Goal: Book appointment/travel/reservation

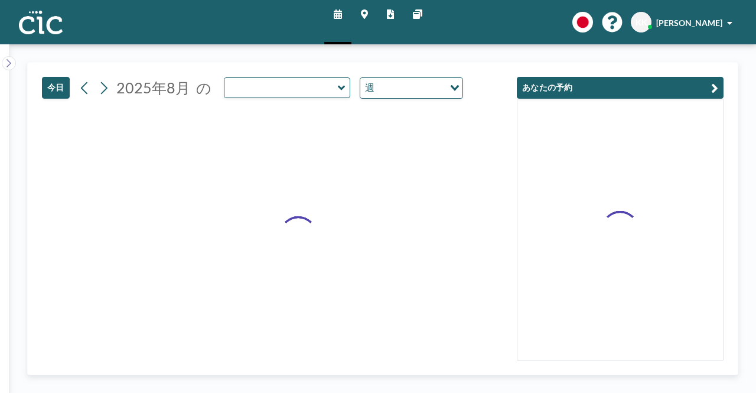
type input "Hane"
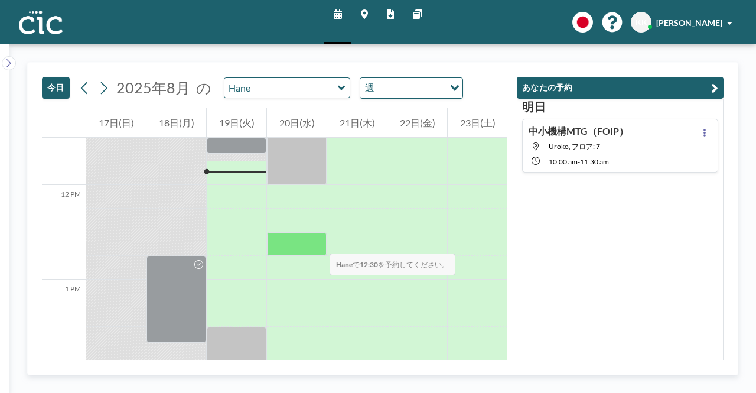
scroll to position [1028, 0]
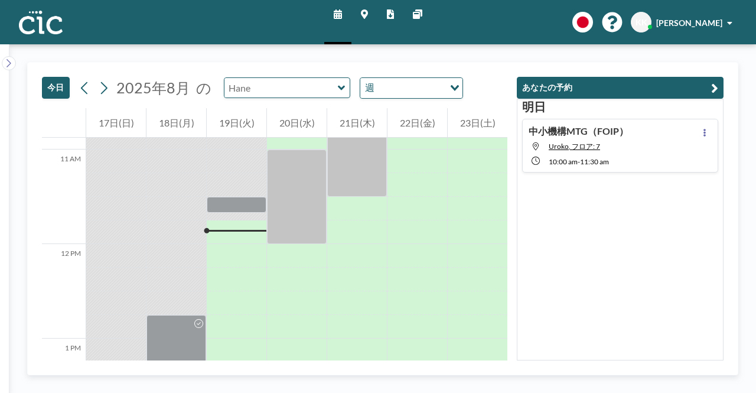
click at [305, 81] on input "text" at bounding box center [281, 87] width 113 height 19
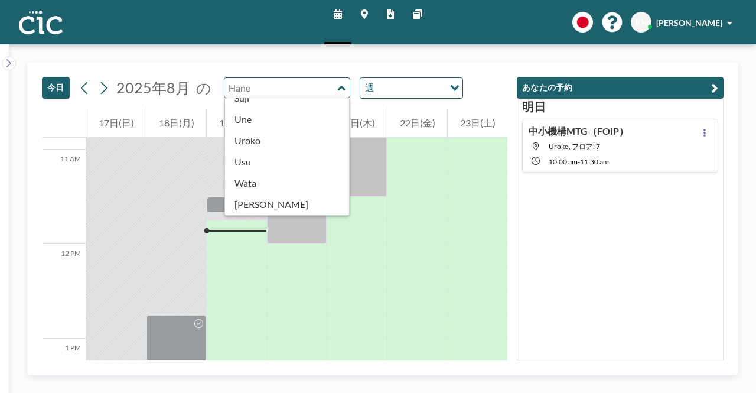
scroll to position [591, 0]
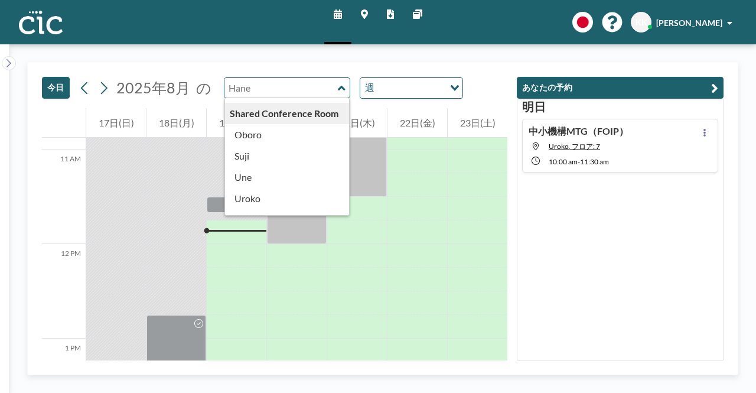
type input "Oboro"
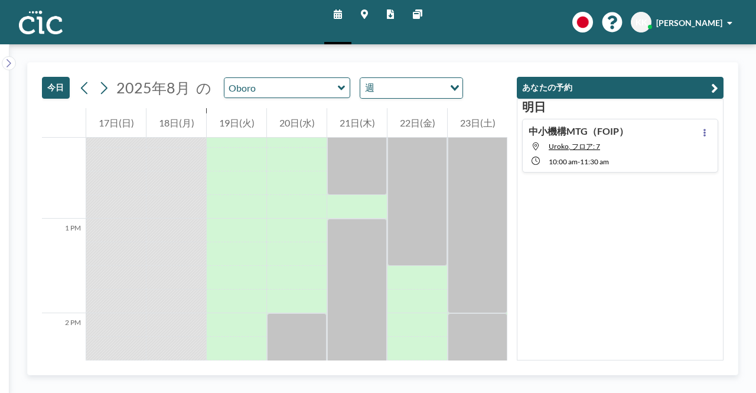
scroll to position [1205, 0]
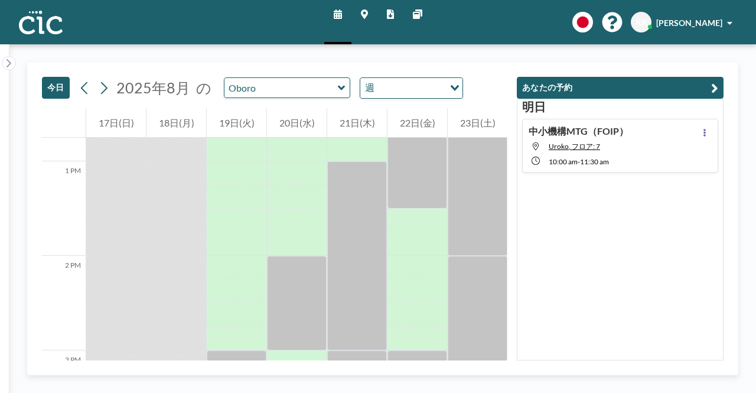
click at [338, 86] on icon at bounding box center [342, 88] width 8 height 12
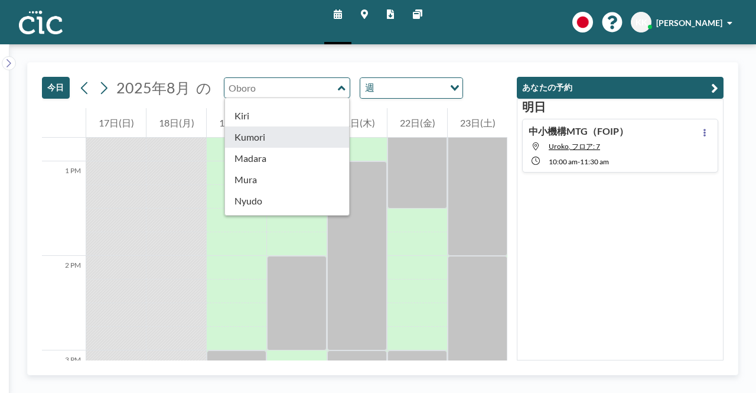
scroll to position [118, 0]
type input "Madara"
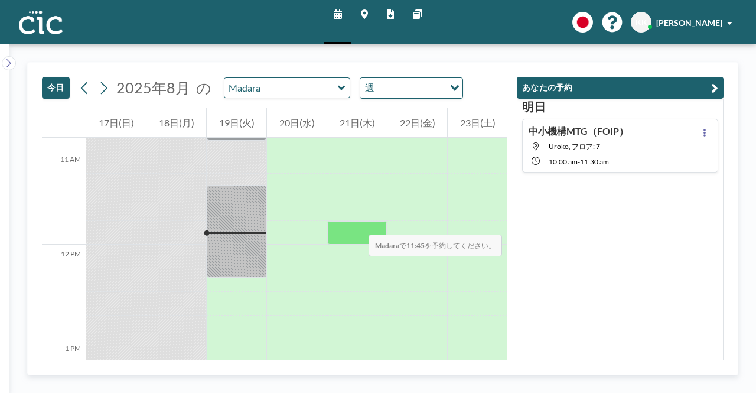
scroll to position [969, 0]
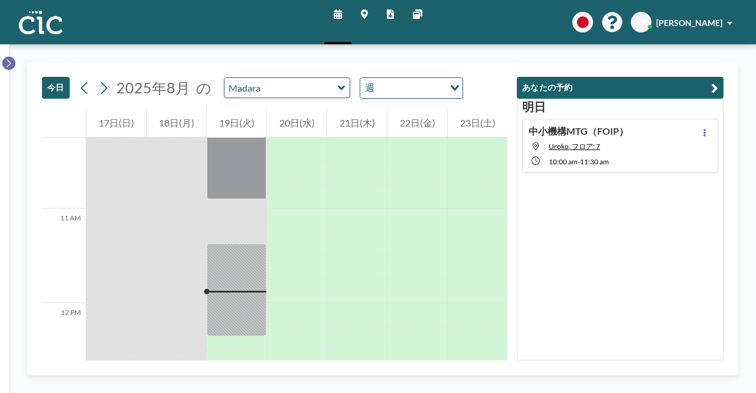
click at [7, 63] on icon at bounding box center [9, 63] width 8 height 12
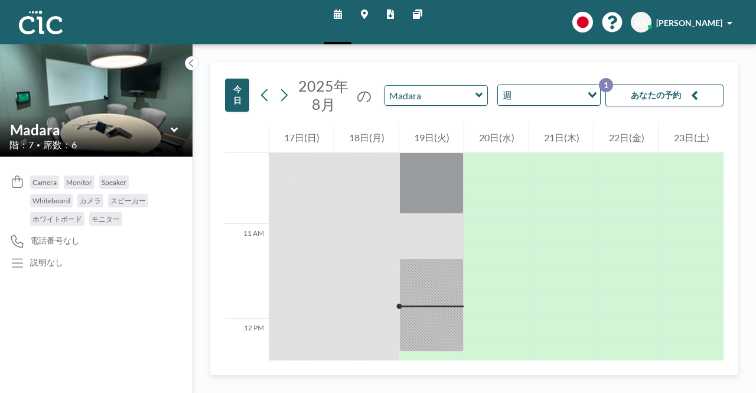
click at [171, 128] on icon at bounding box center [173, 129] width 7 height 5
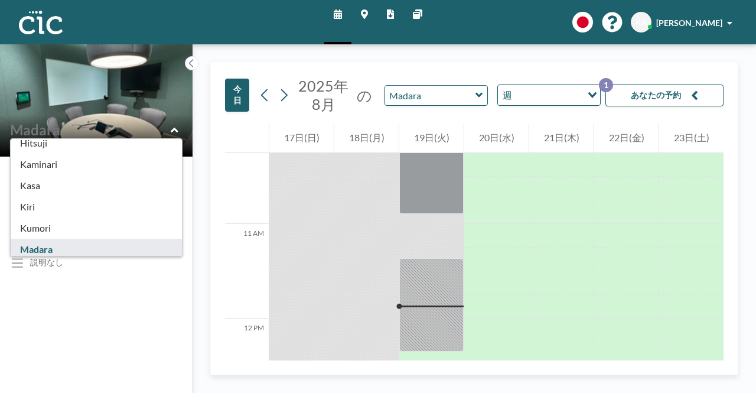
scroll to position [118, 0]
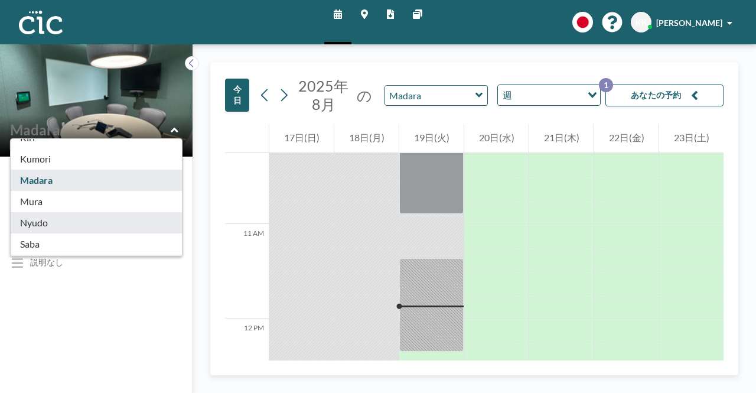
type input "Nyudo"
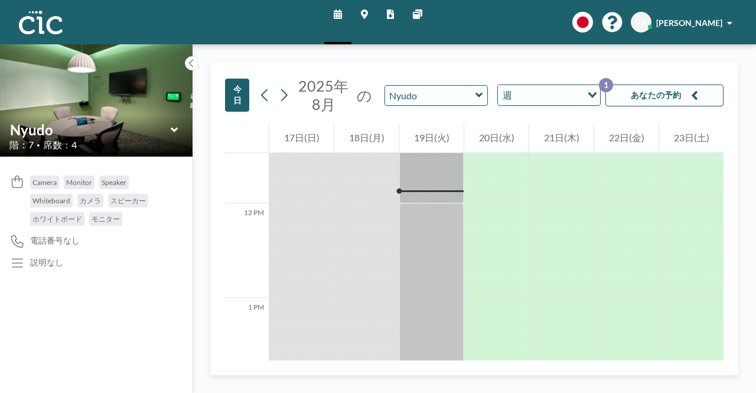
scroll to position [1087, 0]
click at [171, 131] on icon at bounding box center [175, 130] width 8 height 12
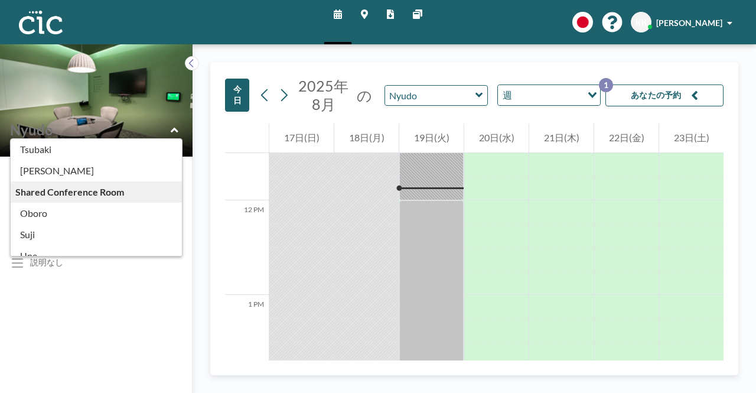
scroll to position [591, 0]
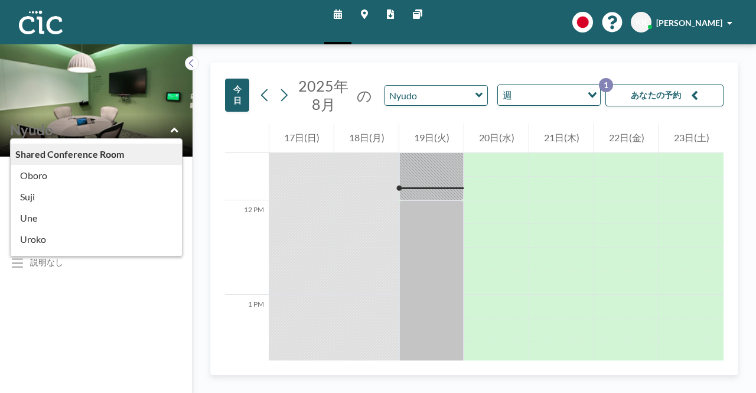
click at [97, 310] on div "Camera Monitor Speaker Whiteboard カメラ スピーカー ホワイトボード モニター 電話番号なし 説明なし" at bounding box center [96, 275] width 193 height 236
click at [174, 132] on icon at bounding box center [175, 130] width 8 height 12
type input "Nyudo"
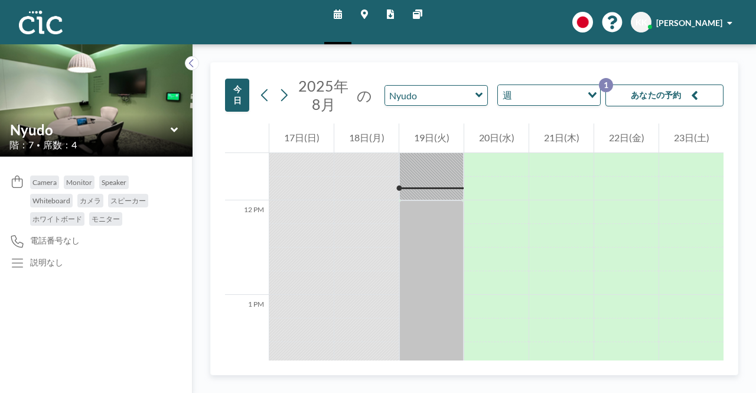
click at [170, 162] on div "Camera Monitor Speaker Whiteboard カメラ スピーカー ホワイトボード モニター 電話番号なし 説明なし" at bounding box center [96, 275] width 193 height 236
click at [482, 98] on icon at bounding box center [480, 95] width 8 height 12
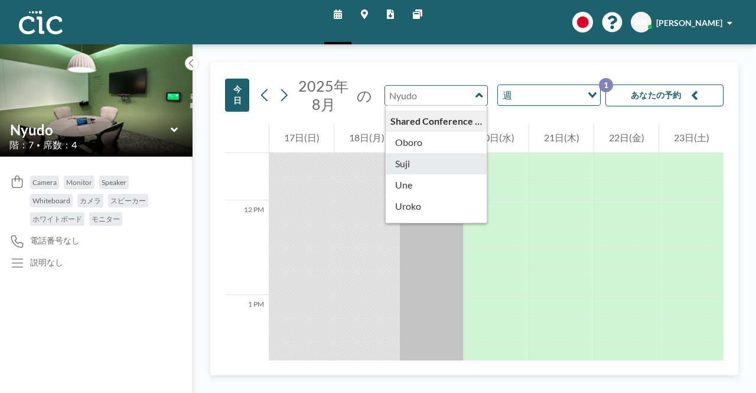
type input "Suji"
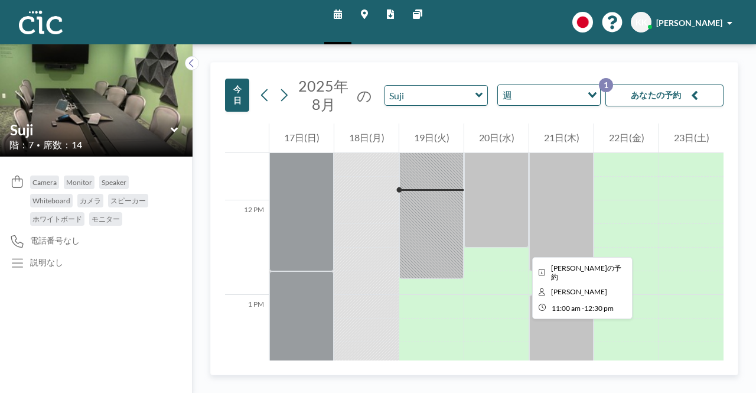
scroll to position [969, 0]
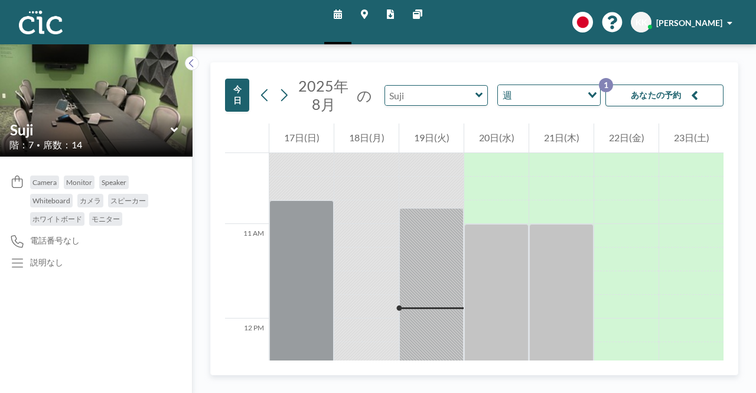
click at [425, 96] on input "text" at bounding box center [430, 95] width 90 height 19
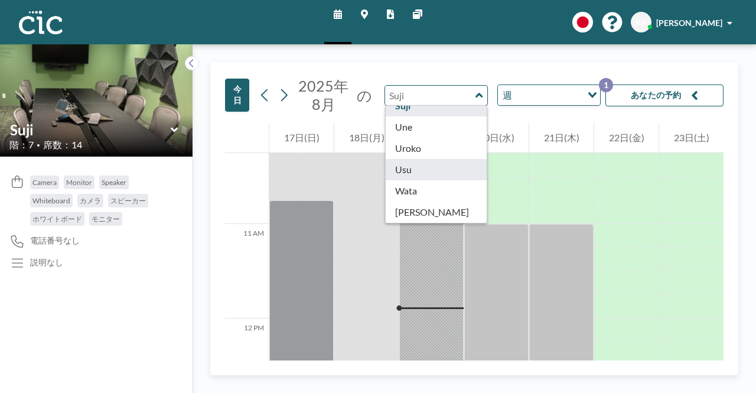
scroll to position [654, 0]
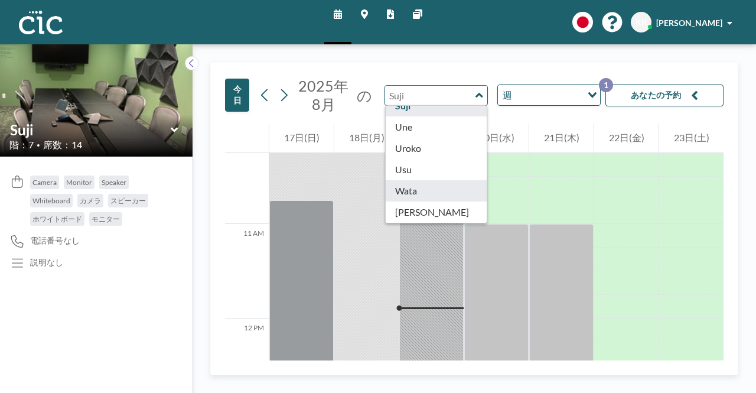
type input "Wata"
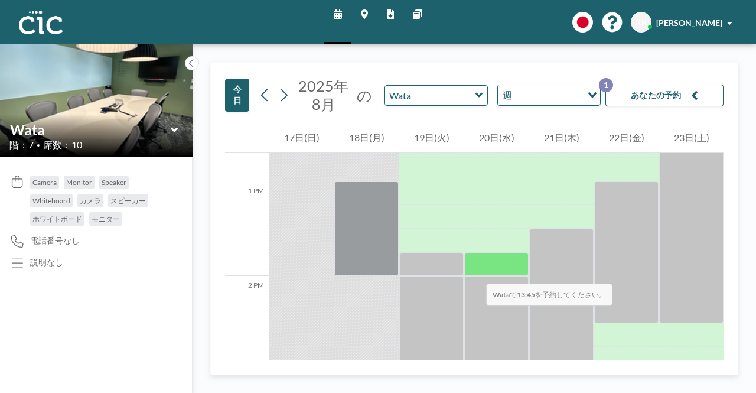
scroll to position [1205, 0]
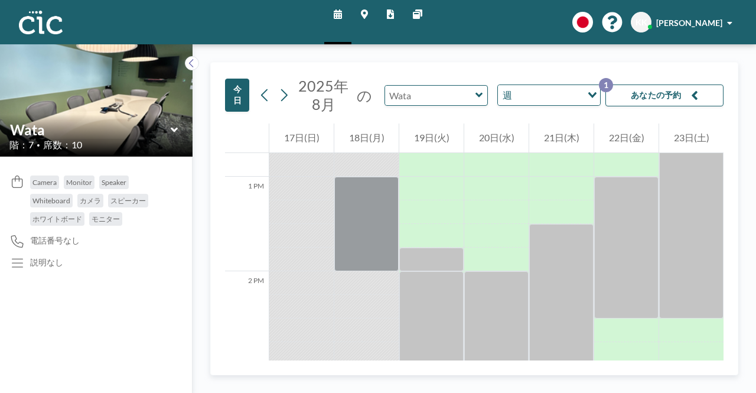
click at [456, 95] on input "text" at bounding box center [430, 95] width 90 height 19
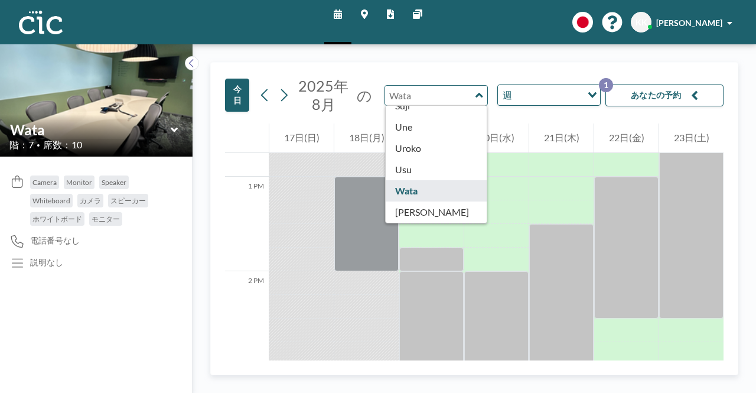
scroll to position [654, 0]
type input "Une"
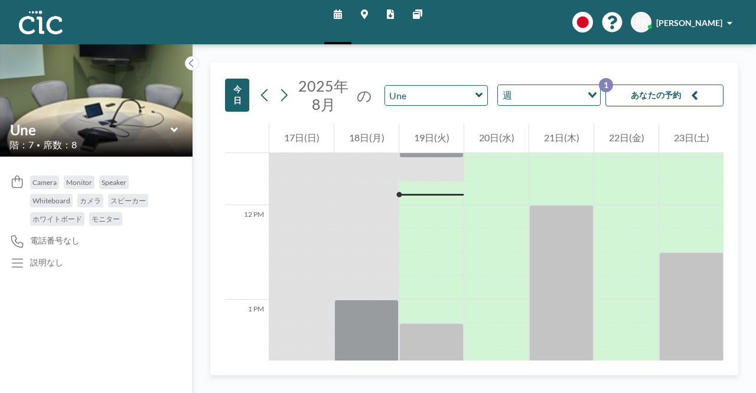
scroll to position [1087, 0]
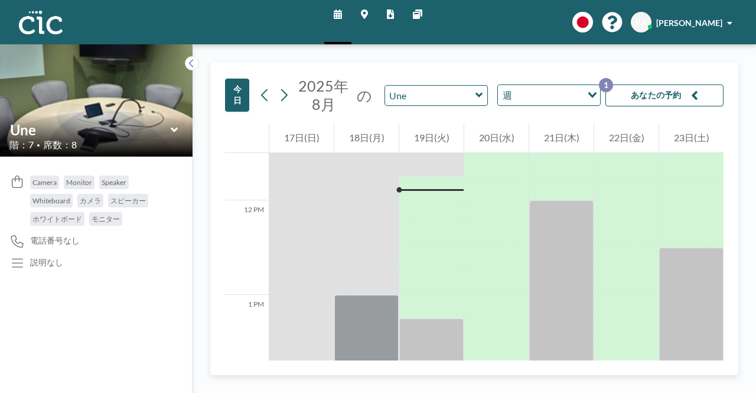
click at [485, 95] on div "Une" at bounding box center [436, 95] width 103 height 21
click at [480, 99] on icon at bounding box center [480, 95] width 8 height 12
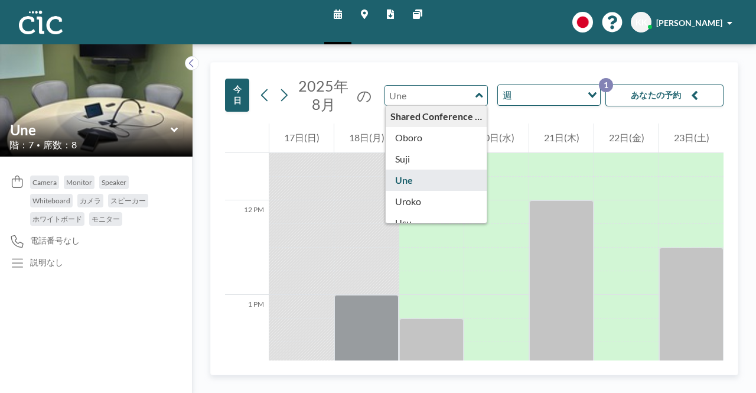
scroll to position [654, 0]
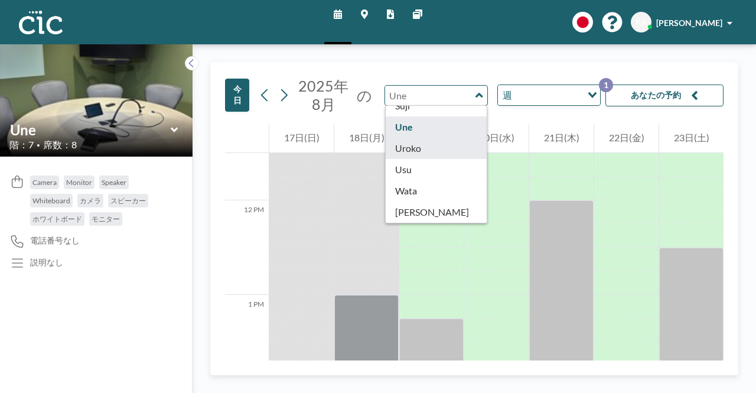
type input "Uroko"
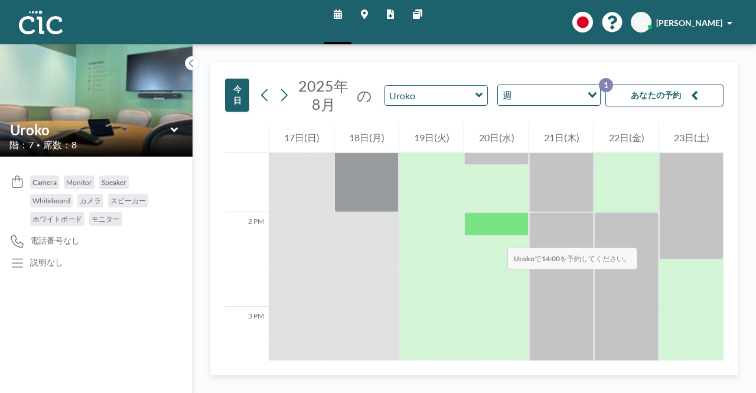
scroll to position [1205, 0]
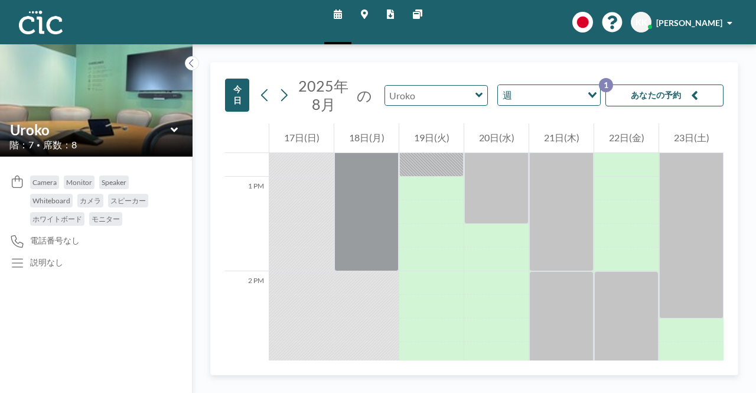
click at [431, 88] on input "text" at bounding box center [430, 95] width 90 height 19
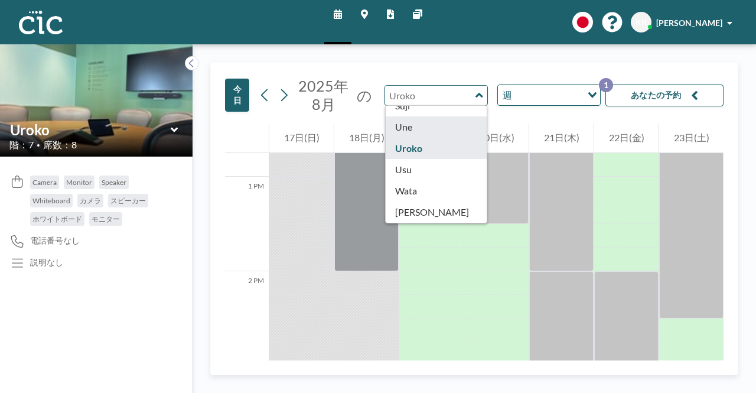
scroll to position [654, 0]
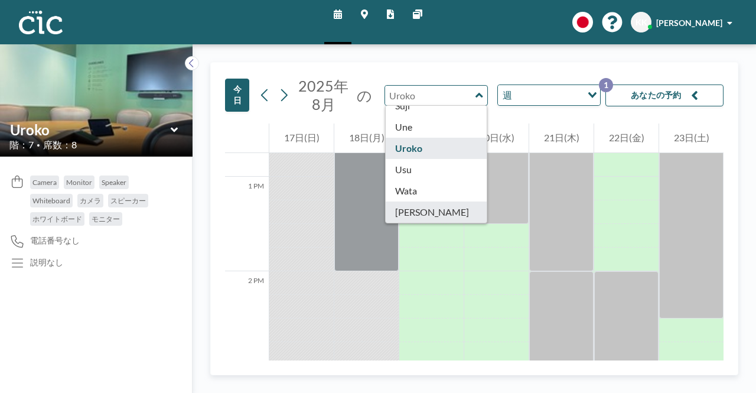
type input "[PERSON_NAME]"
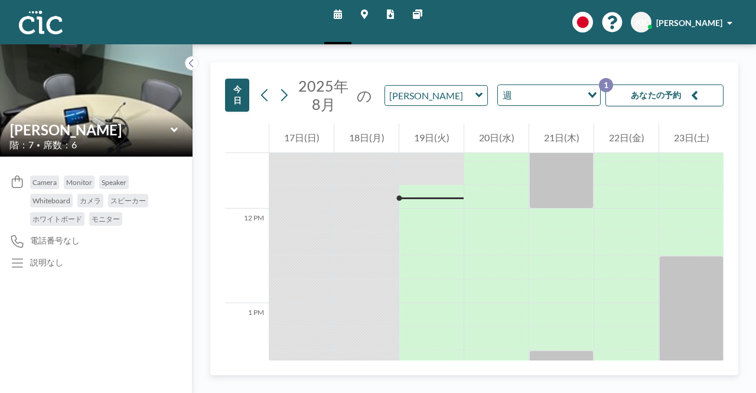
scroll to position [1087, 0]
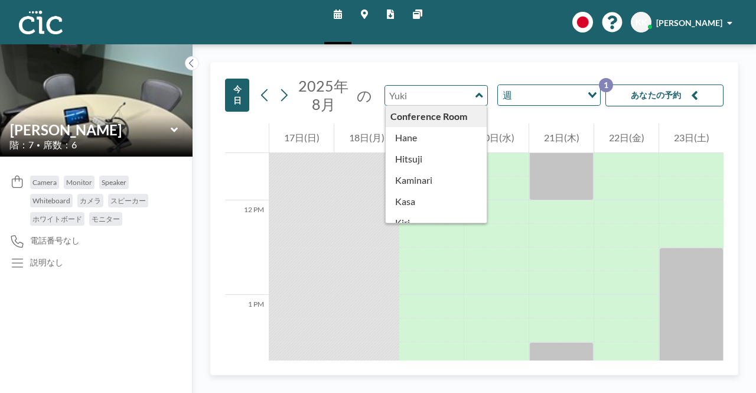
click at [418, 94] on input "text" at bounding box center [430, 95] width 90 height 19
type input "Oboro"
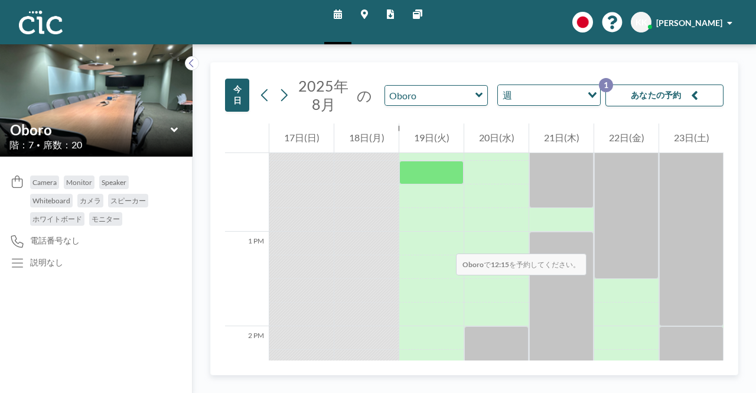
scroll to position [1205, 0]
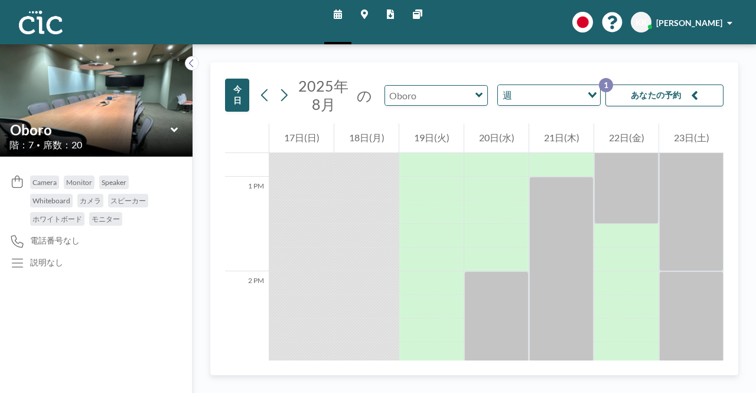
click at [447, 97] on input "text" at bounding box center [430, 95] width 90 height 19
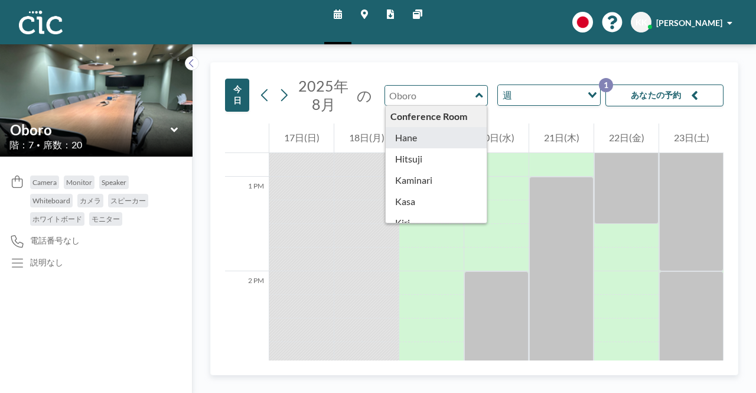
type input "Hane"
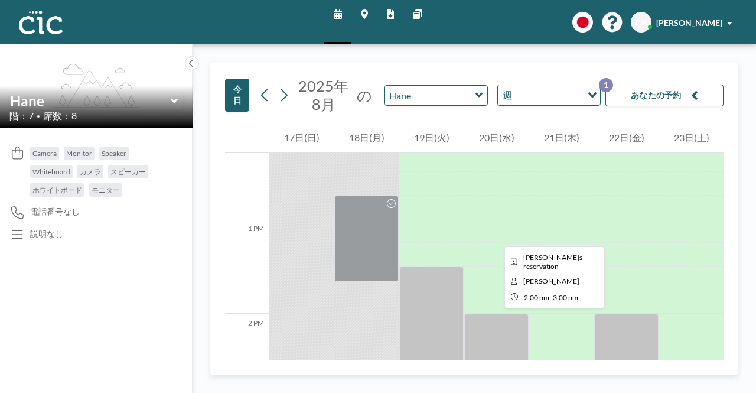
scroll to position [1264, 0]
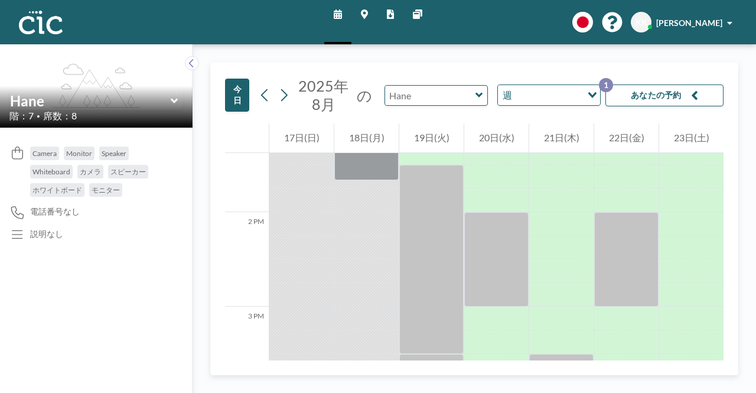
click at [436, 90] on input "text" at bounding box center [430, 95] width 90 height 19
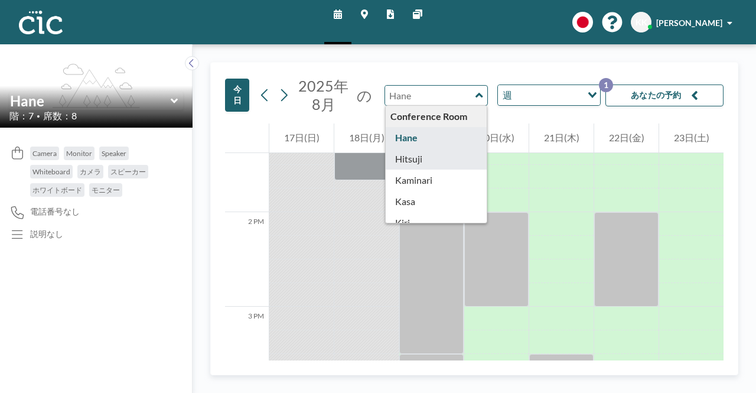
type input "Hitsuji"
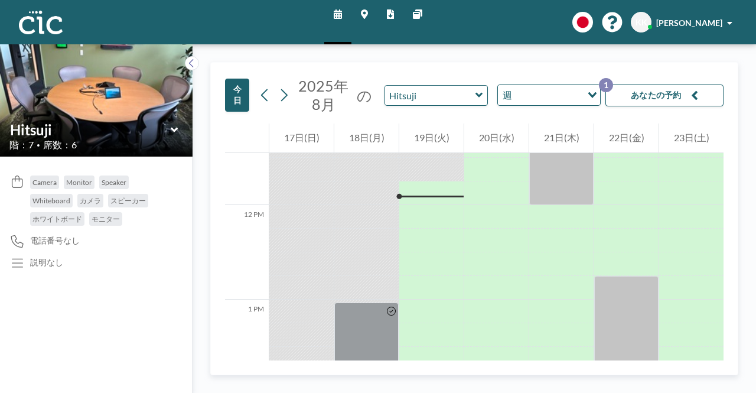
scroll to position [1087, 0]
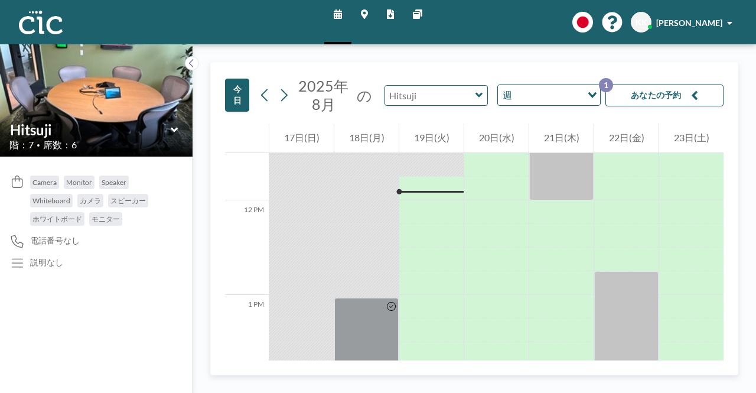
click at [456, 94] on input "text" at bounding box center [430, 95] width 90 height 19
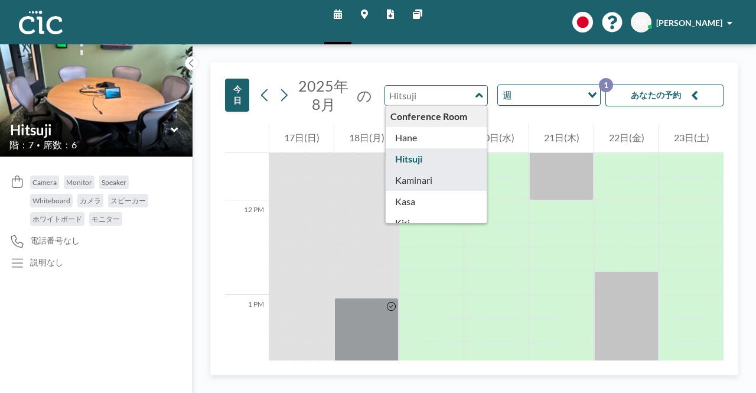
type input "Kaminari"
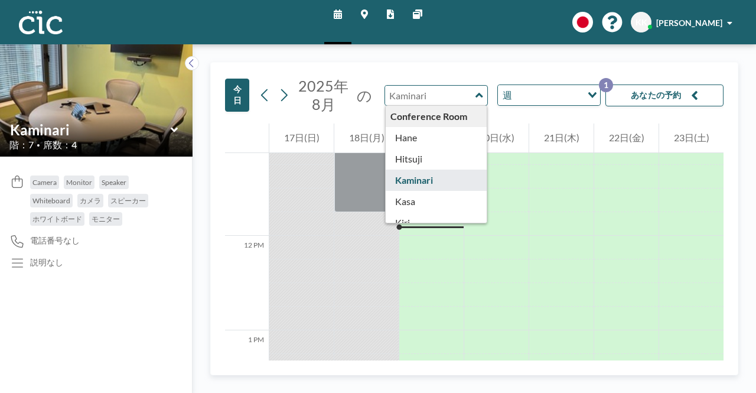
click at [443, 94] on input "text" at bounding box center [430, 95] width 90 height 19
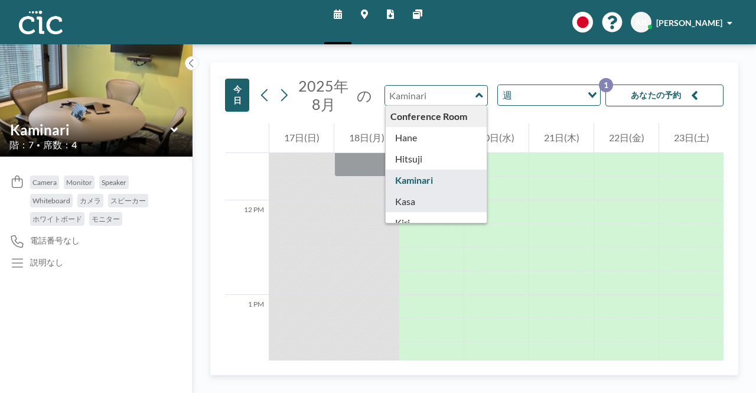
type input "Kasa"
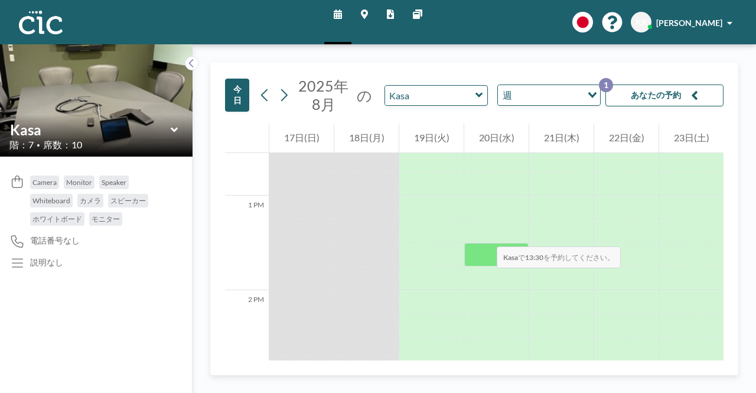
scroll to position [1205, 0]
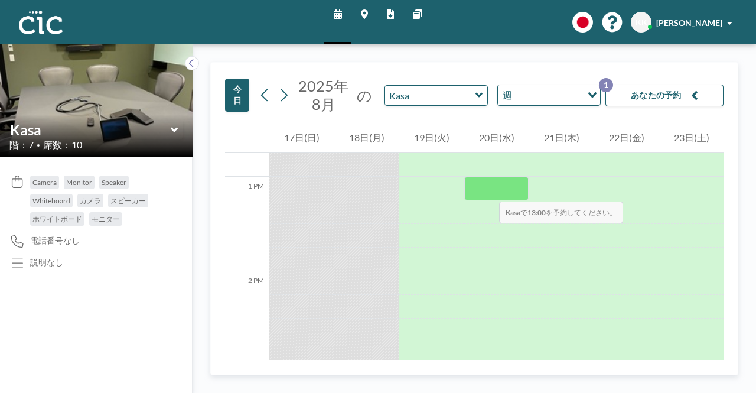
click at [487, 190] on div at bounding box center [496, 189] width 64 height 24
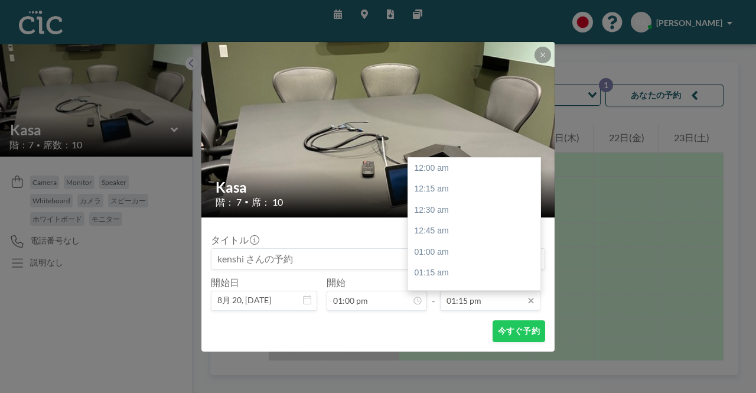
scroll to position [1114, 0]
click at [472, 302] on input "01:15 pm" at bounding box center [490, 301] width 100 height 20
click at [435, 271] on div "02:30 pm" at bounding box center [477, 273] width 138 height 21
type input "02:30 pm"
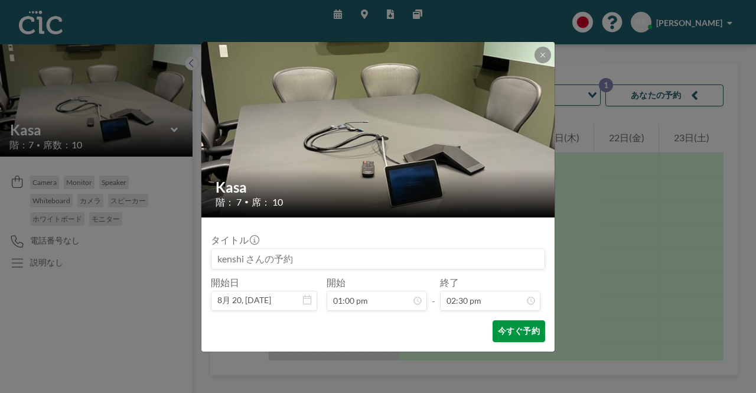
click at [521, 330] on button "今すぐ予約" at bounding box center [519, 331] width 53 height 22
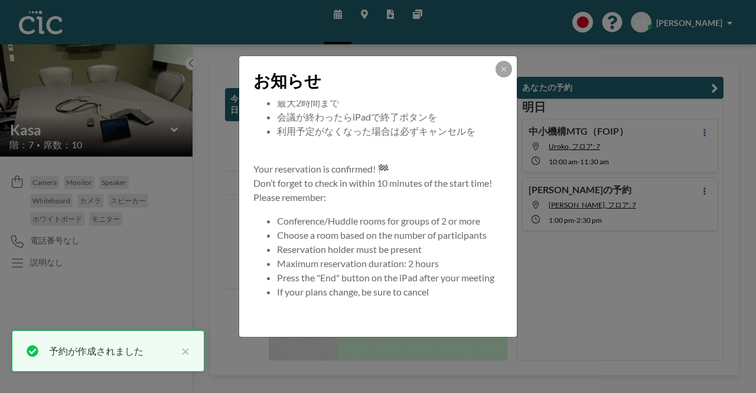
scroll to position [113, 0]
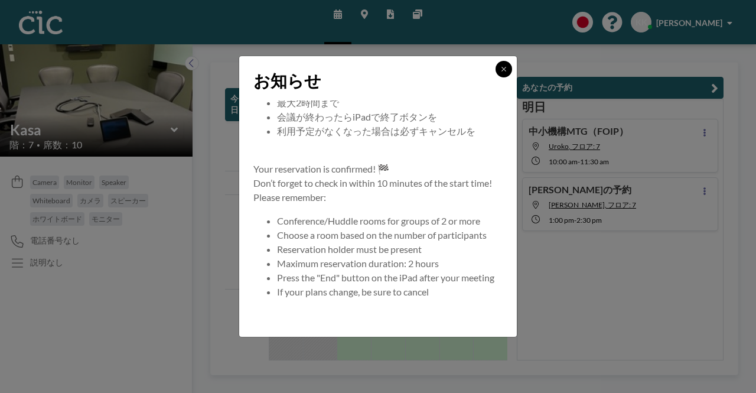
click at [505, 74] on button at bounding box center [504, 69] width 17 height 17
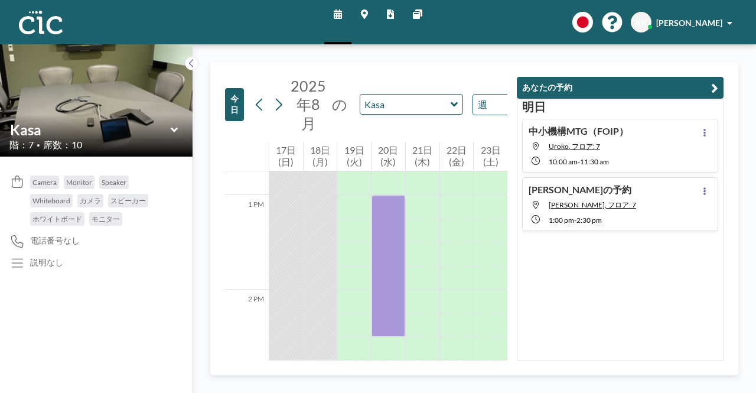
click at [409, 114] on div "[DATE] の [PERSON_NAME] 週 Loading..." at bounding box center [413, 105] width 326 height 56
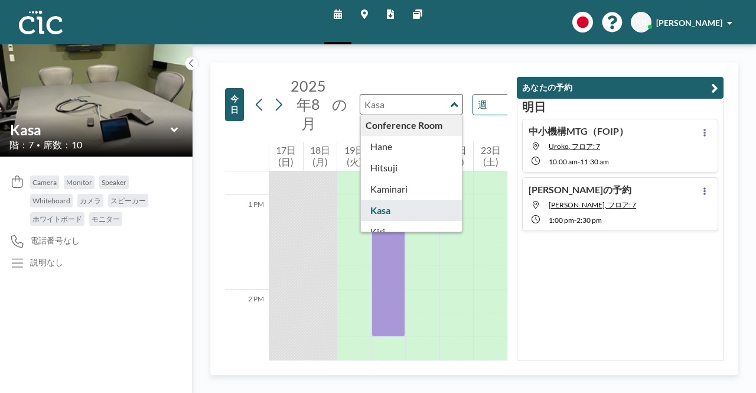
click at [414, 100] on input "text" at bounding box center [405, 104] width 90 height 19
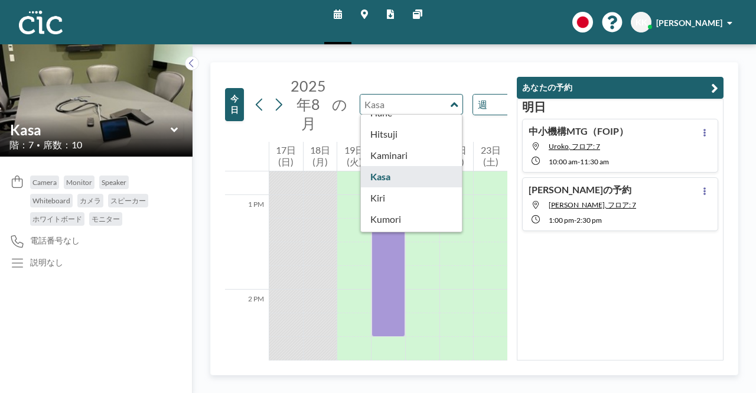
scroll to position [59, 0]
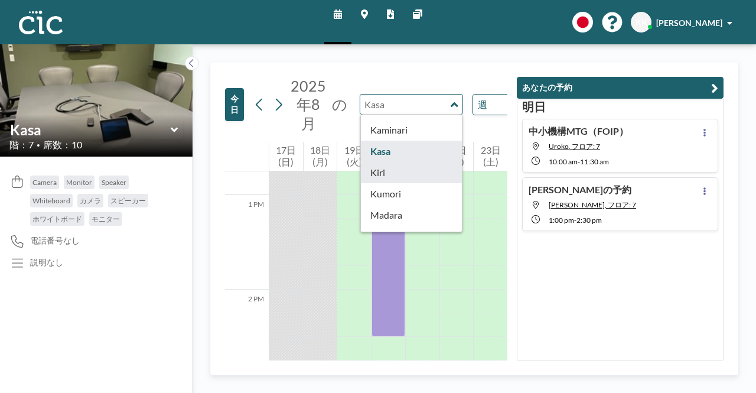
type input "Kiri"
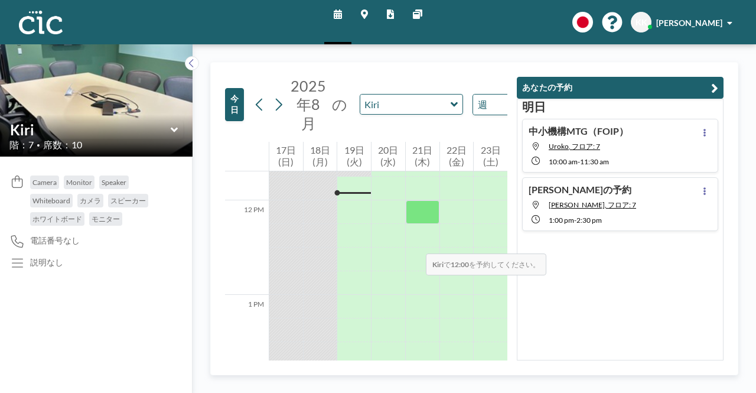
scroll to position [1087, 0]
